Goal: Transaction & Acquisition: Purchase product/service

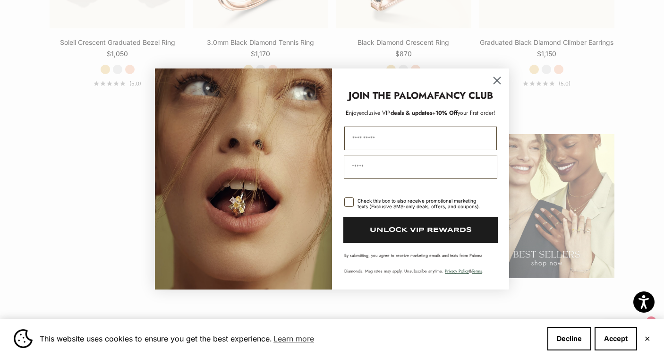
scroll to position [1160, 0]
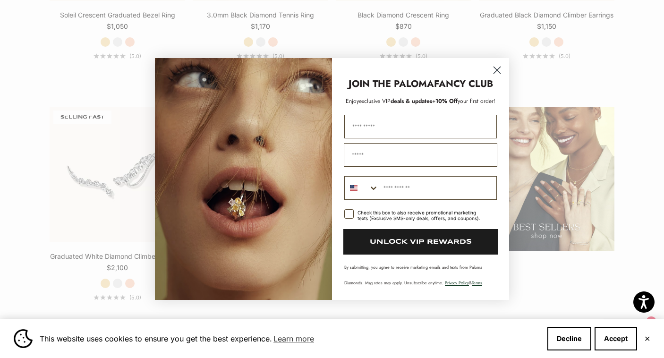
click at [498, 67] on icon "Close dialog" at bounding box center [497, 70] width 7 height 7
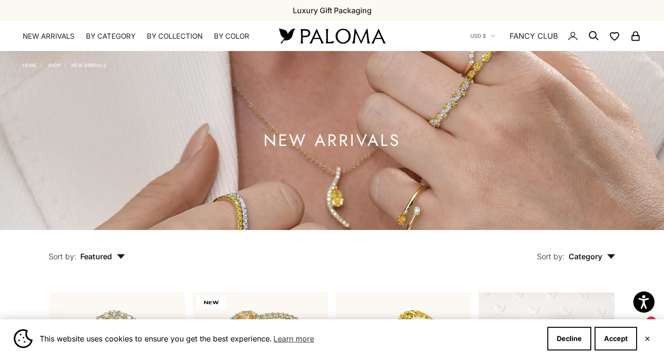
scroll to position [0, 0]
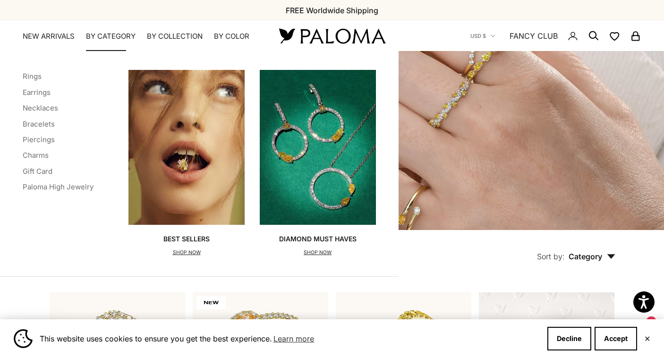
click at [125, 36] on summary "By Category" at bounding box center [111, 36] width 50 height 9
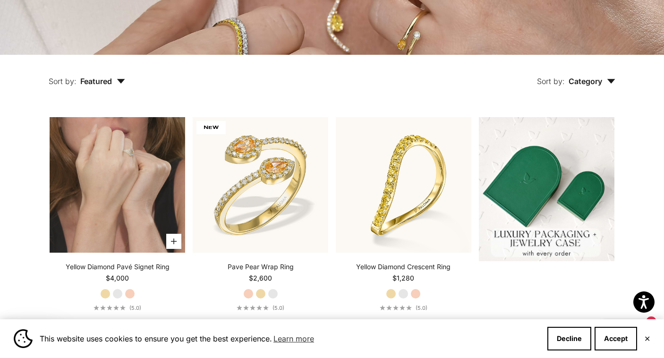
scroll to position [175, 0]
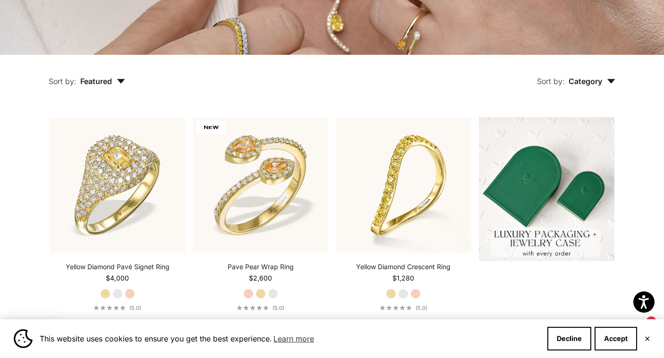
click at [588, 81] on span "Category" at bounding box center [591, 80] width 47 height 9
click at [556, 109] on label "Earrings" at bounding box center [564, 110] width 29 height 12
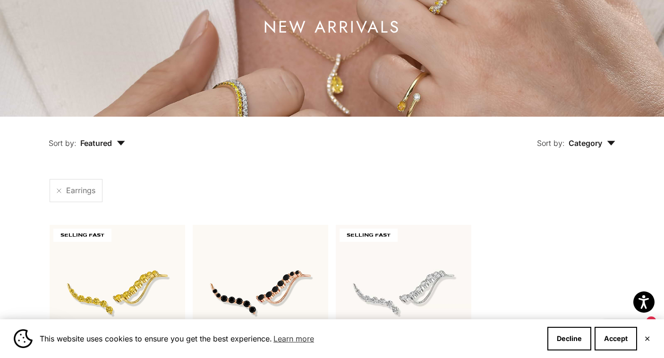
scroll to position [92, 0]
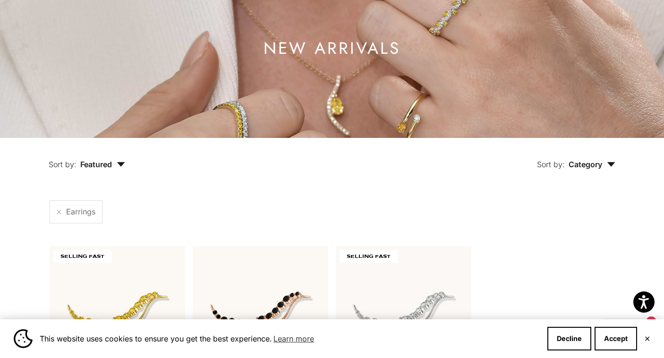
click at [579, 164] on span "Category" at bounding box center [591, 164] width 47 height 9
click at [558, 212] on label "Ring" at bounding box center [558, 212] width 16 height 12
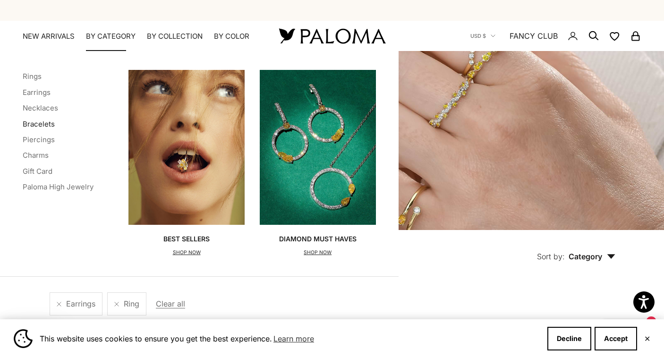
click at [39, 124] on link "Bracelets" at bounding box center [39, 123] width 32 height 9
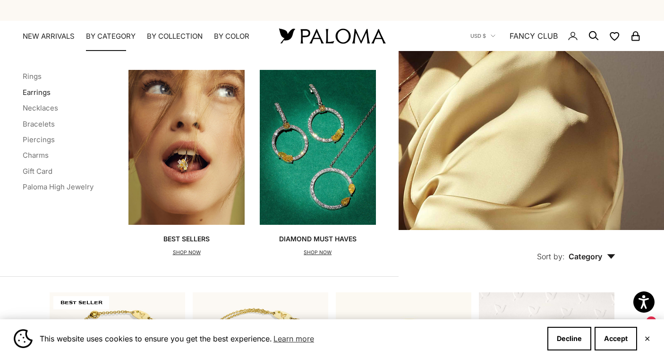
click at [34, 95] on link "Earrings" at bounding box center [37, 92] width 28 height 9
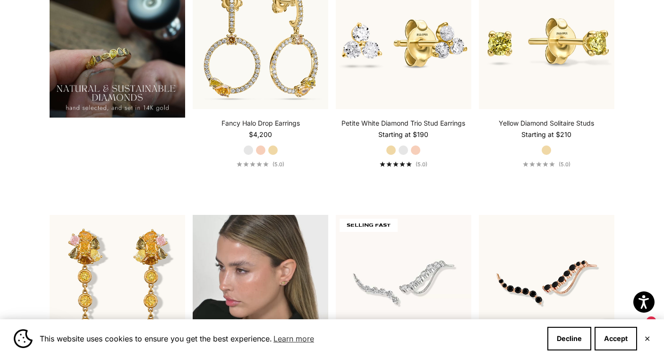
scroll to position [819, 0]
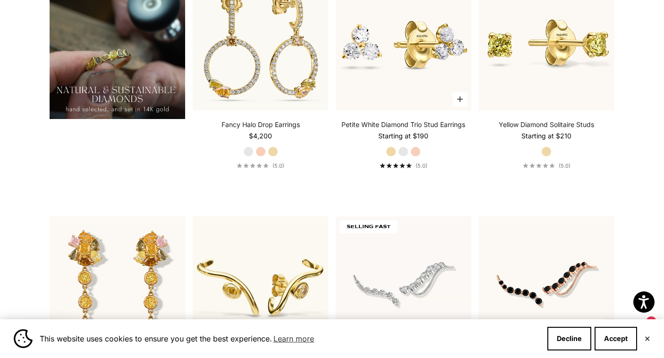
click at [405, 157] on label "White Gold" at bounding box center [403, 151] width 10 height 10
click at [418, 152] on label "Rose Gold" at bounding box center [415, 151] width 10 height 10
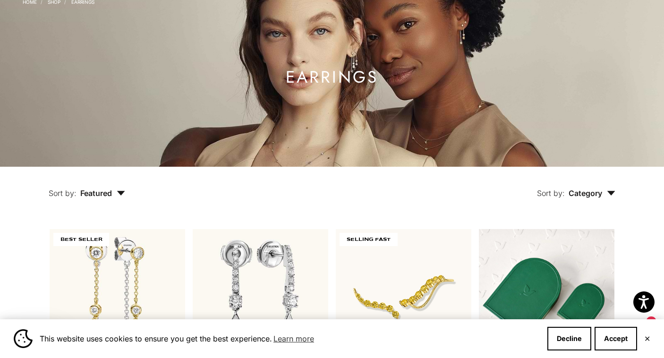
scroll to position [139, 0]
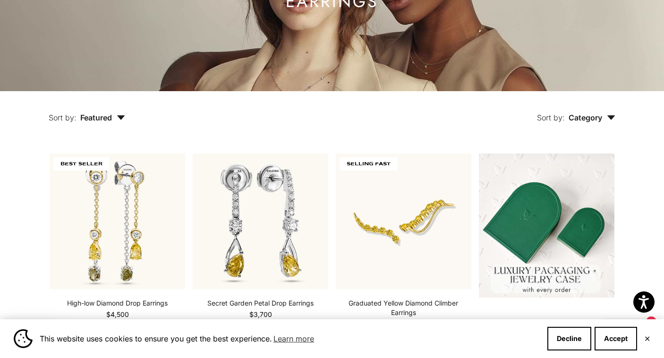
click at [583, 121] on span "Category" at bounding box center [591, 117] width 47 height 9
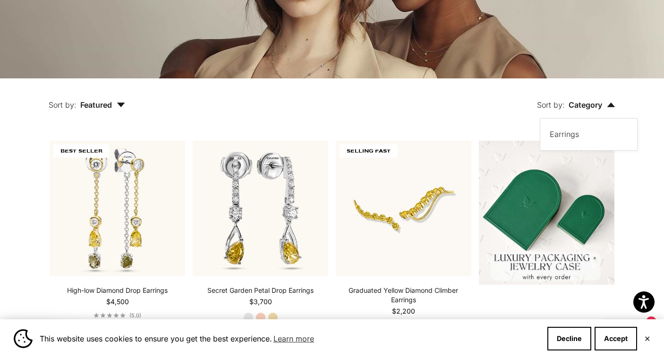
scroll to position [152, 0]
click at [107, 107] on span "Featured" at bounding box center [102, 104] width 45 height 9
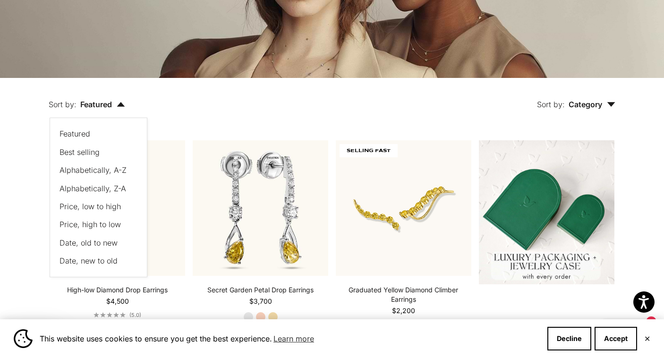
click at [95, 205] on span "Price, low to high" at bounding box center [89, 206] width 61 height 9
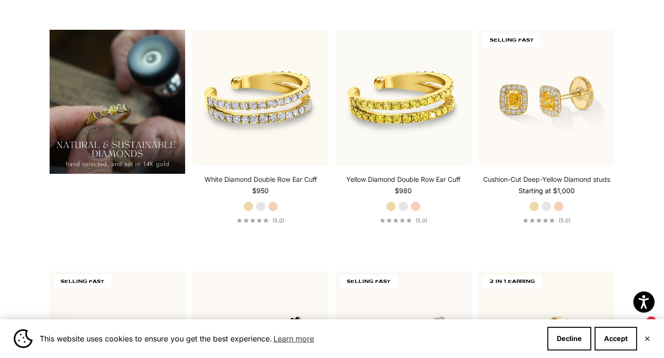
scroll to position [748, 0]
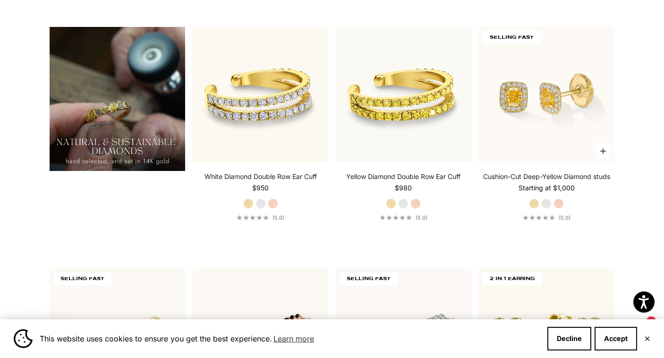
click at [549, 204] on label "White Gold" at bounding box center [546, 203] width 10 height 10
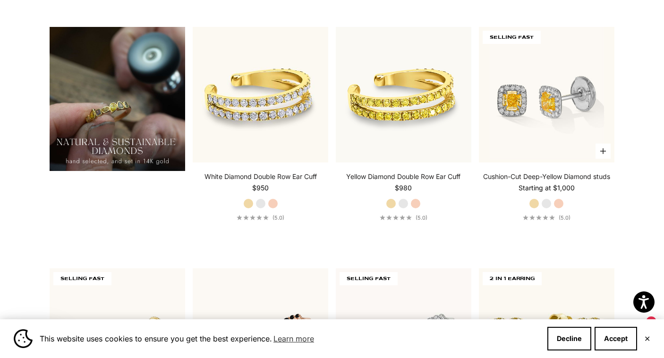
click at [560, 204] on label "Rose Gold" at bounding box center [558, 203] width 10 height 10
click at [533, 208] on label "Yellow Gold" at bounding box center [534, 203] width 10 height 10
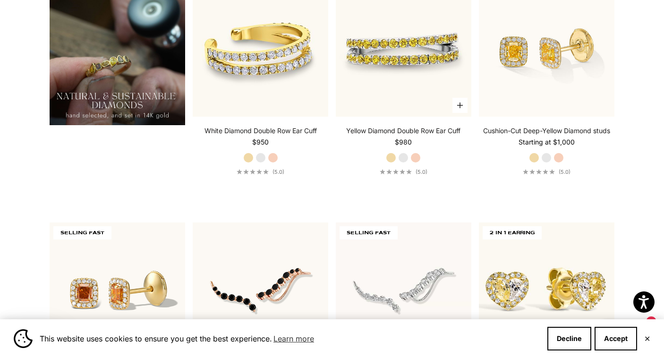
scroll to position [793, 0]
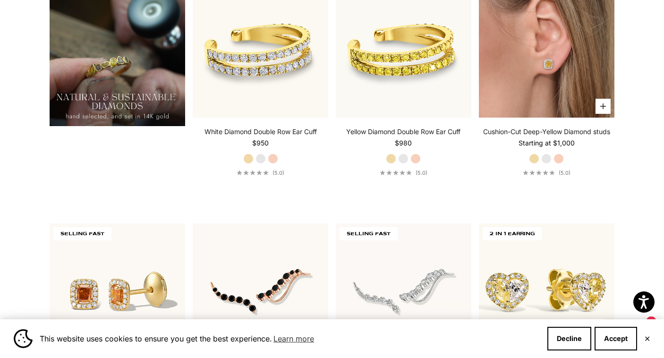
click at [559, 83] on img at bounding box center [547, 50] width 136 height 136
click at [528, 94] on img at bounding box center [547, 50] width 136 height 136
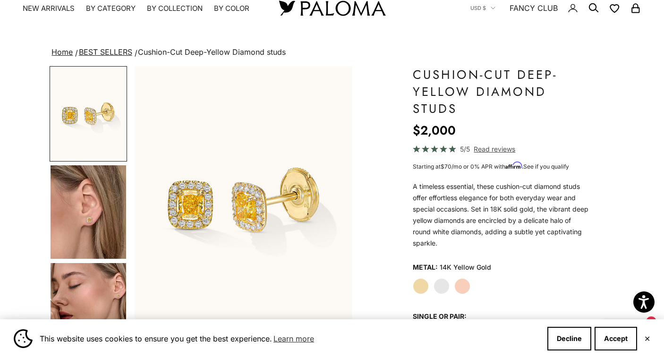
scroll to position [28, 0]
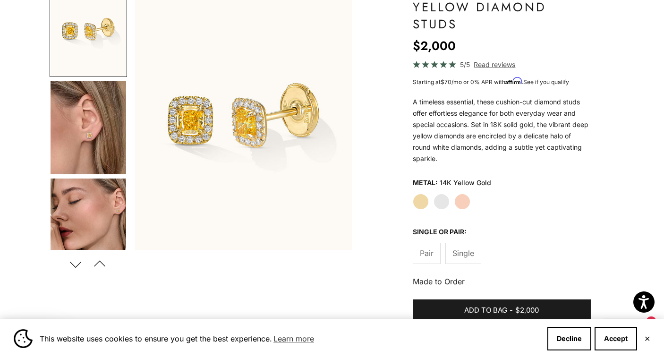
scroll to position [111, 0]
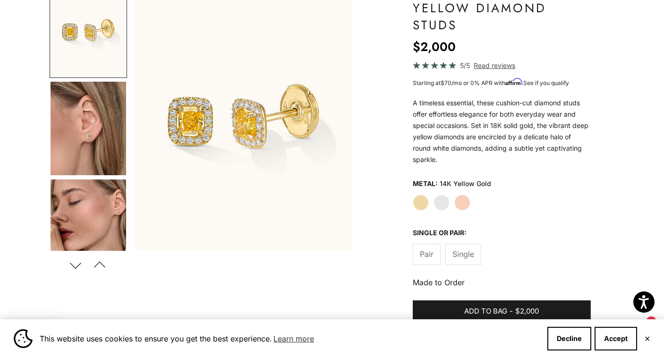
click at [99, 147] on img "Go to item 4" at bounding box center [89, 128] width 76 height 93
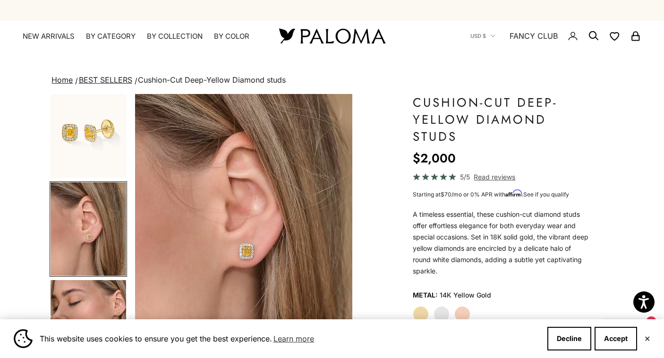
scroll to position [0, 229]
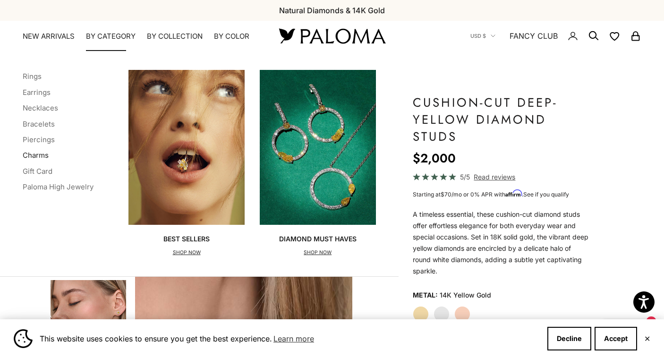
click at [42, 158] on link "Charms" at bounding box center [36, 155] width 26 height 9
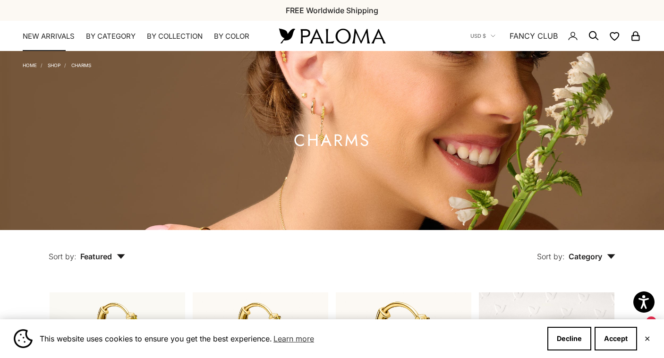
click at [67, 36] on link "NEW ARRIVALS" at bounding box center [49, 36] width 52 height 9
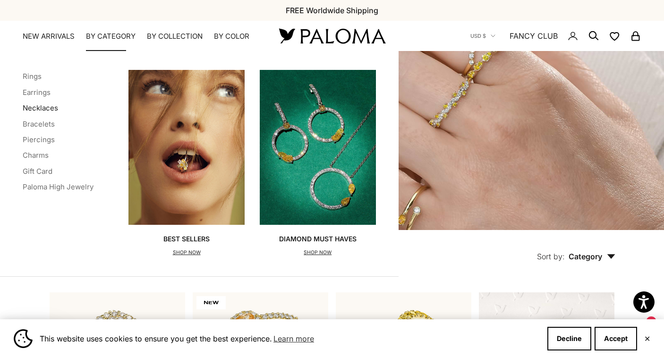
click at [44, 109] on link "Necklaces" at bounding box center [40, 107] width 35 height 9
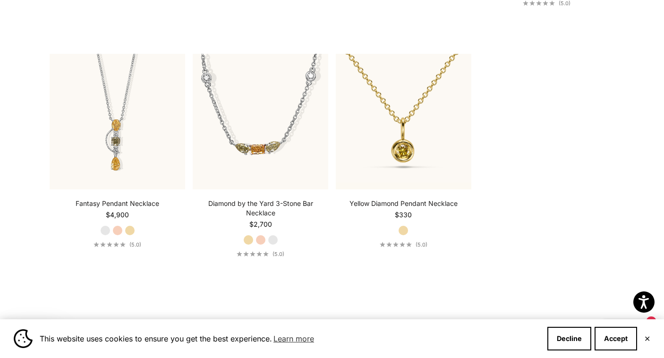
scroll to position [1223, 0]
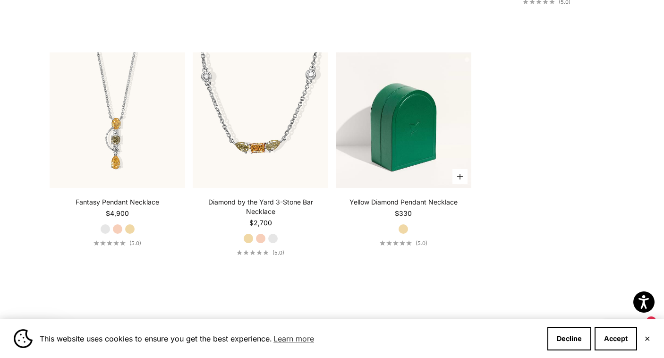
click at [419, 100] on img at bounding box center [404, 120] width 136 height 136
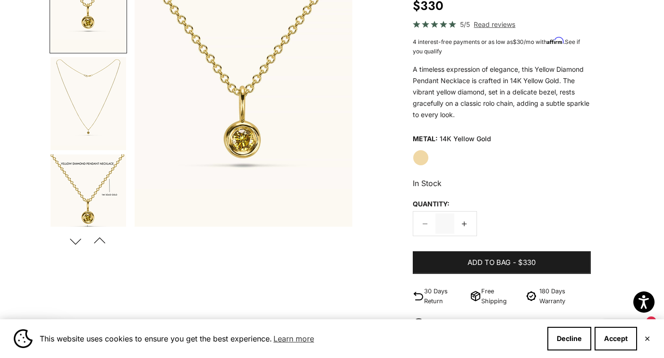
scroll to position [134, 0]
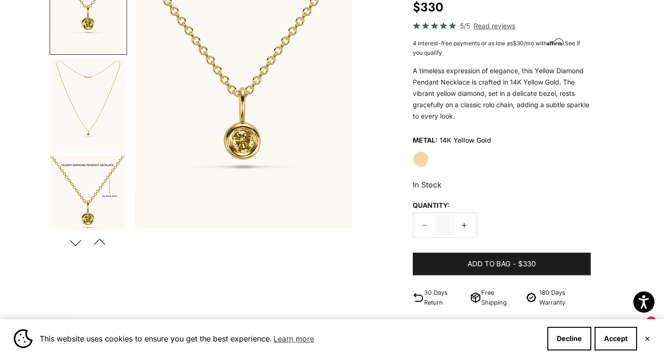
click at [511, 31] on span "Read reviews" at bounding box center [495, 25] width 42 height 11
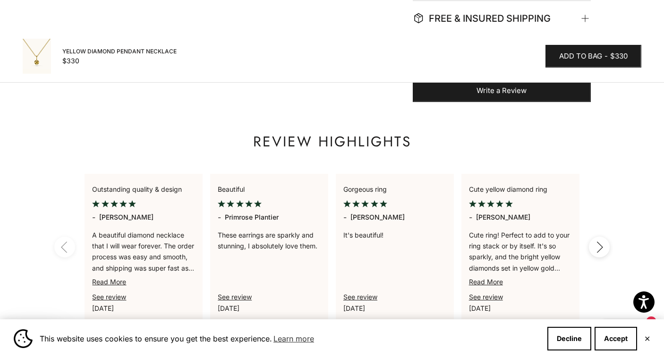
scroll to position [680, 0]
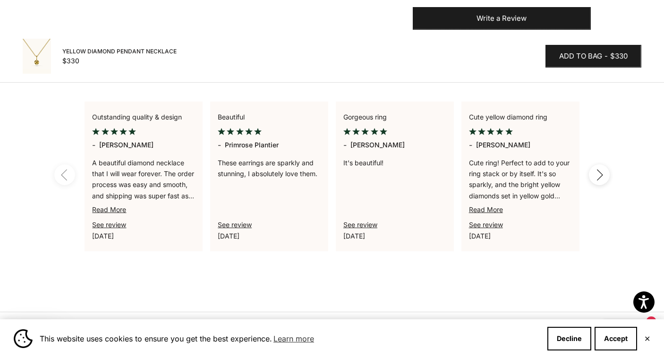
click at [608, 172] on button "Next" at bounding box center [599, 174] width 21 height 21
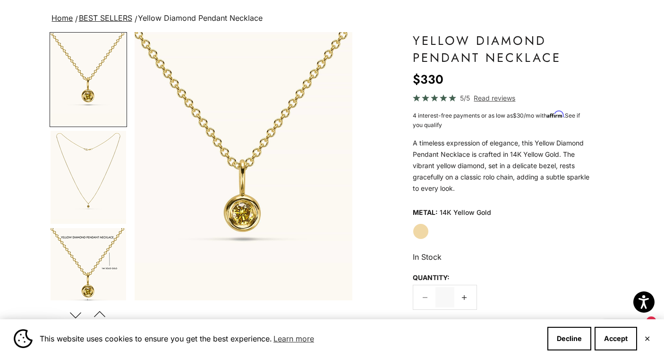
scroll to position [139, 0]
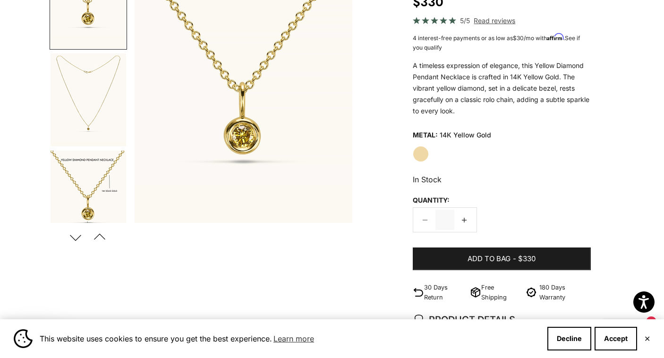
click at [111, 88] on img "Go to item 2" at bounding box center [89, 99] width 76 height 93
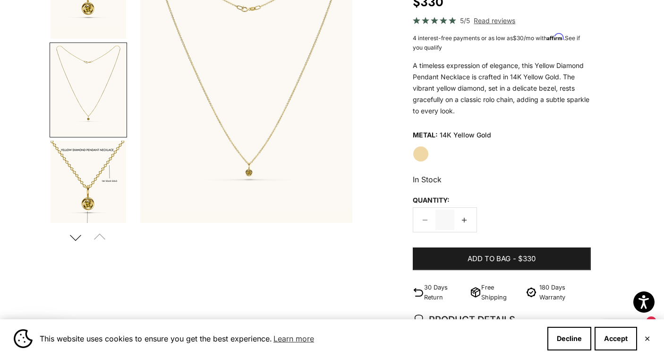
scroll to position [0, 229]
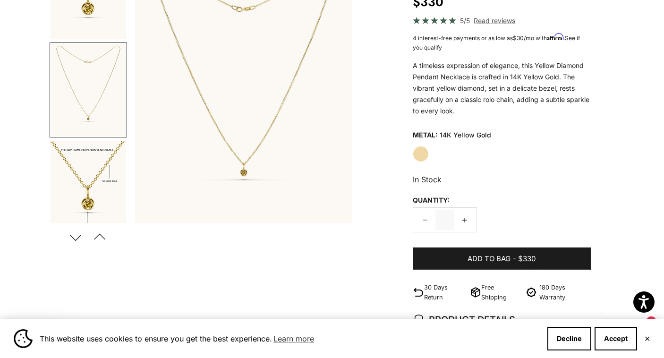
click at [105, 177] on img "Go to item 3" at bounding box center [89, 187] width 76 height 93
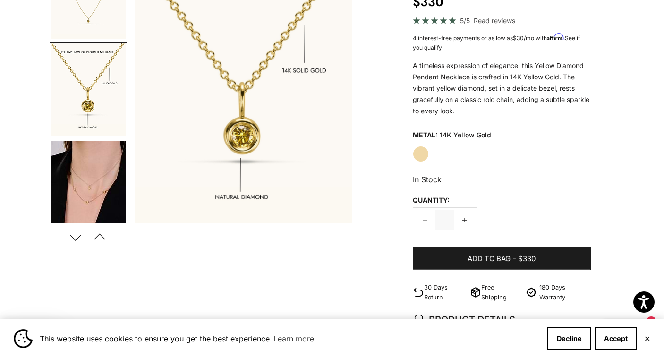
click at [97, 196] on img "Go to item 4" at bounding box center [89, 187] width 76 height 93
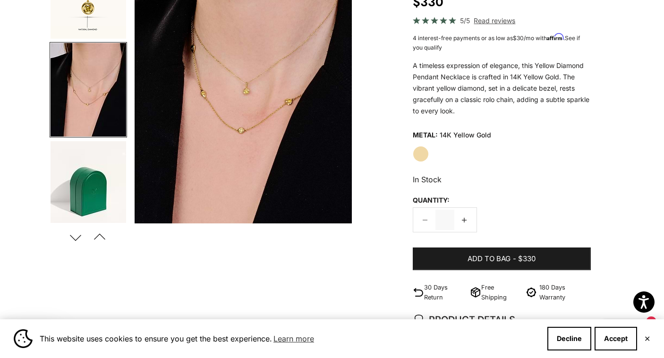
click at [253, 110] on img "Item 4 of 8" at bounding box center [243, 89] width 217 height 268
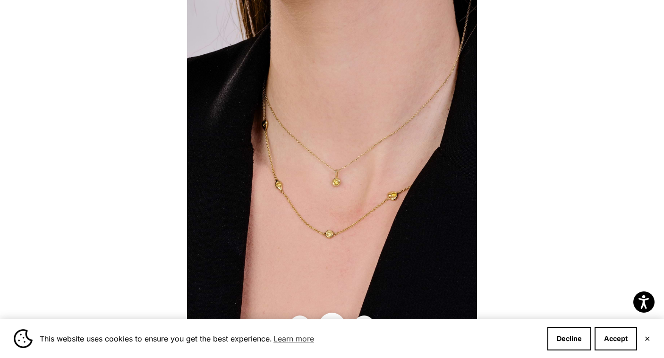
click at [269, 90] on img at bounding box center [332, 179] width 290 height 358
